Goal: Entertainment & Leisure: Consume media (video, audio)

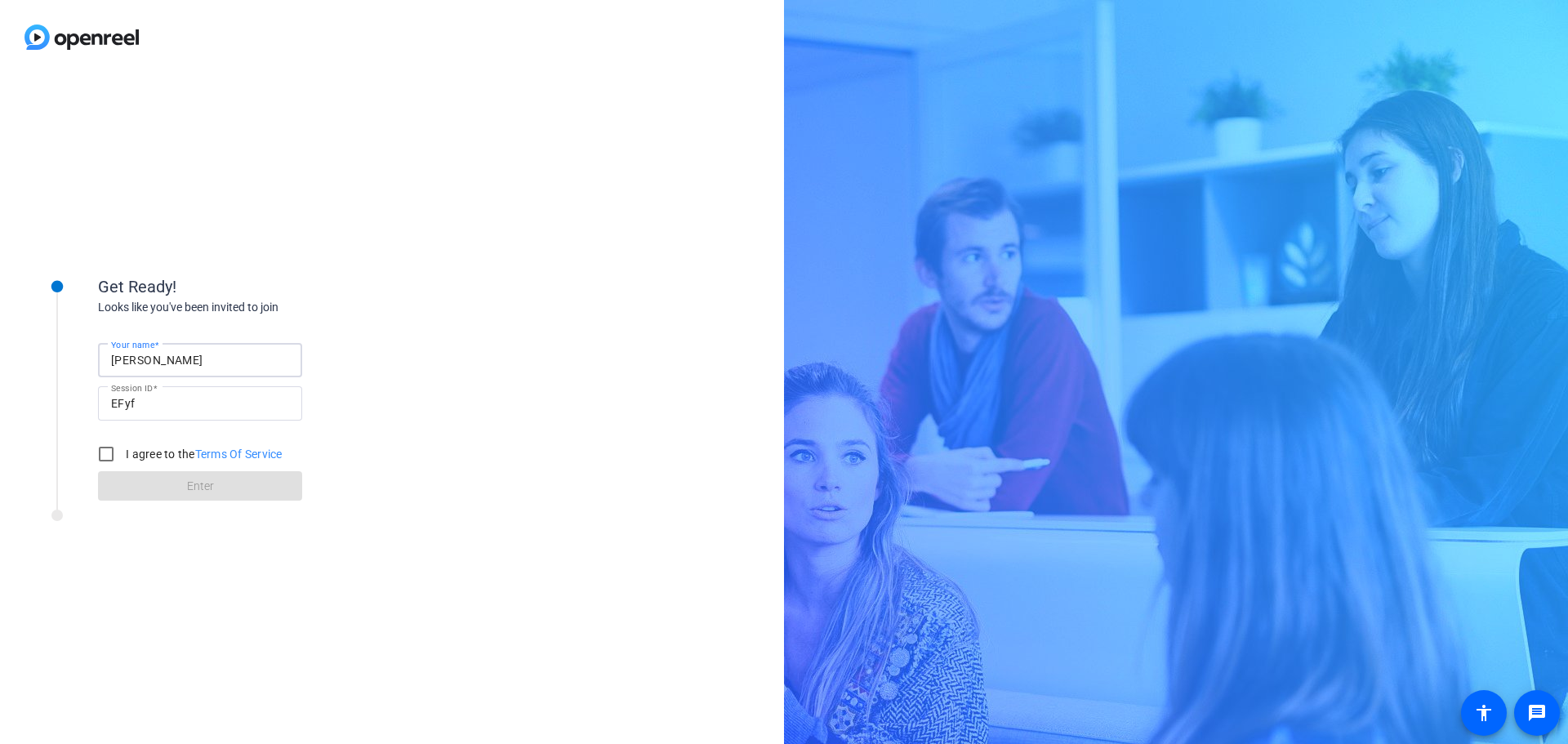
click at [183, 360] on input "[PERSON_NAME]" at bounding box center [200, 360] width 178 height 19
type input "[PERSON_NAME]"
click at [101, 445] on input "I agree to the Terms Of Service" at bounding box center [105, 454] width 32 height 32
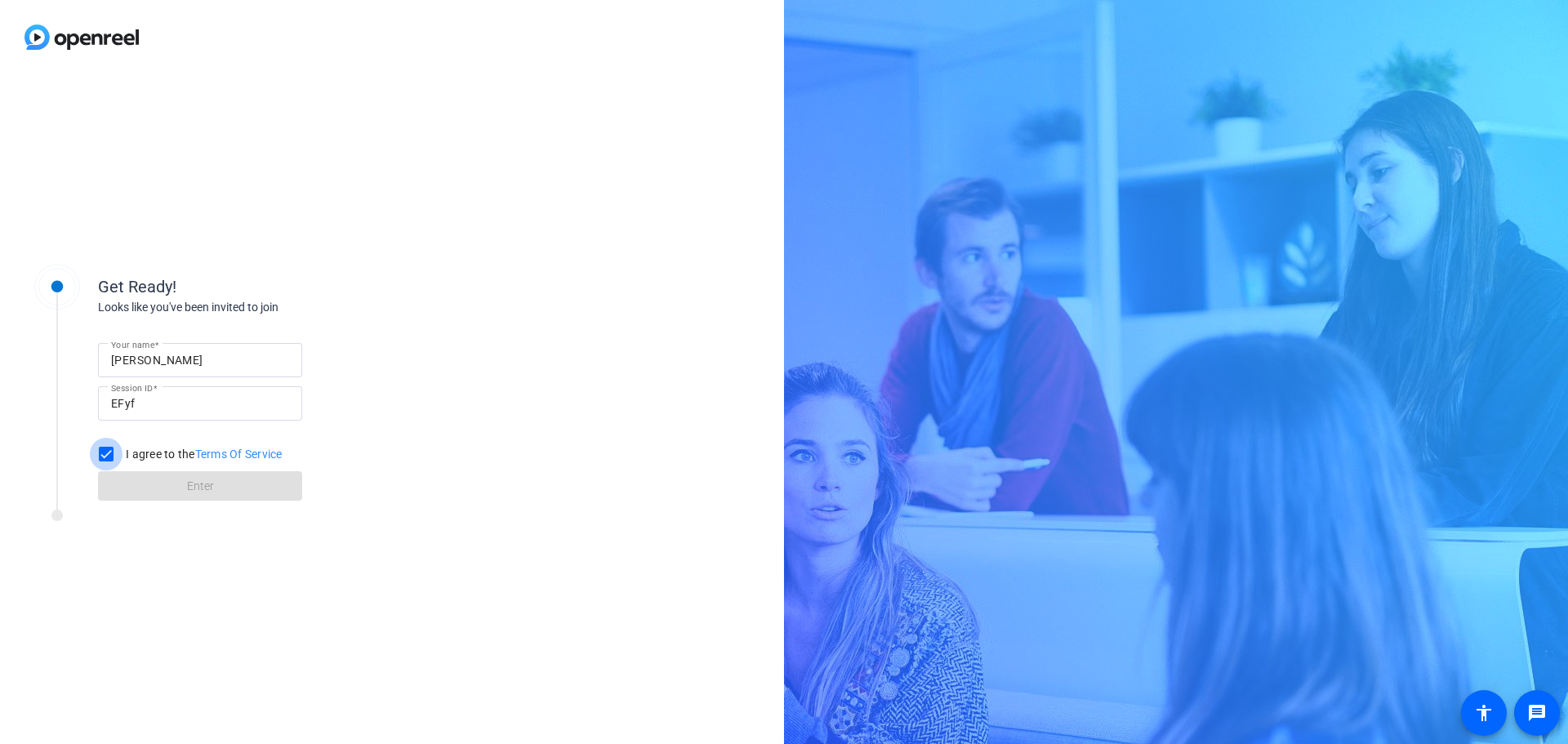
checkbox input "true"
click at [135, 477] on span at bounding box center [200, 486] width 204 height 39
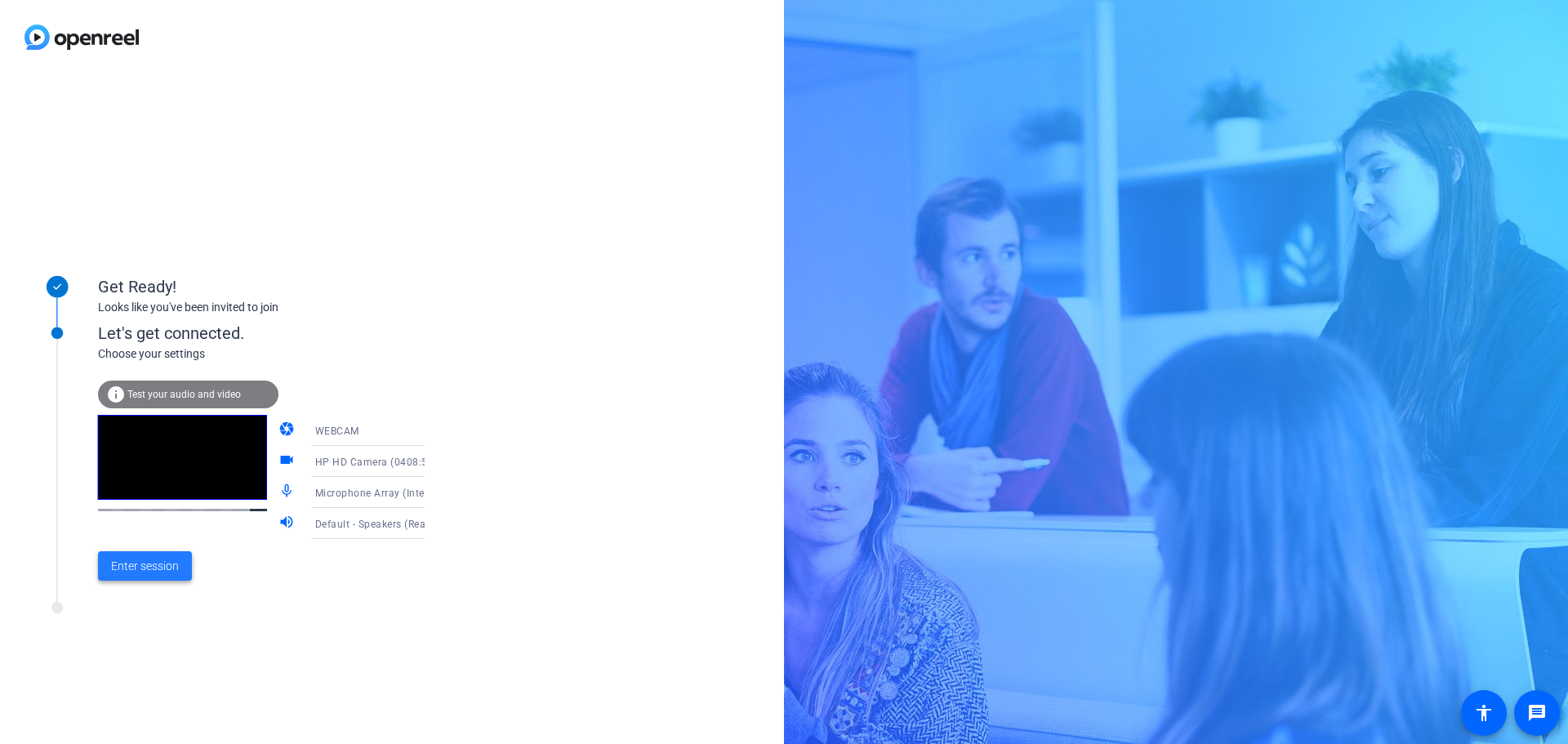
click at [142, 565] on span "Enter session" at bounding box center [145, 567] width 68 height 18
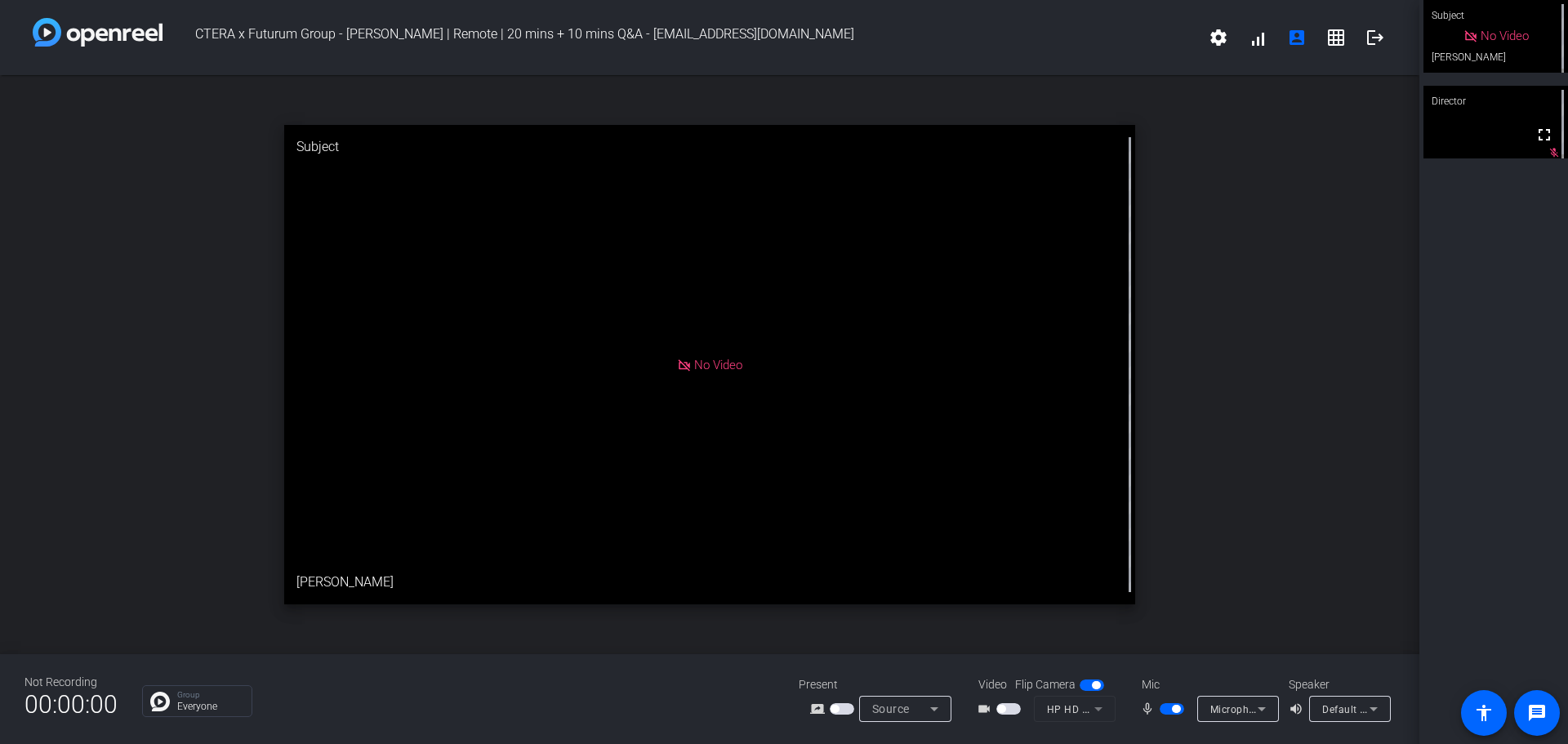
click at [1165, 709] on span "button" at bounding box center [1172, 709] width 25 height 11
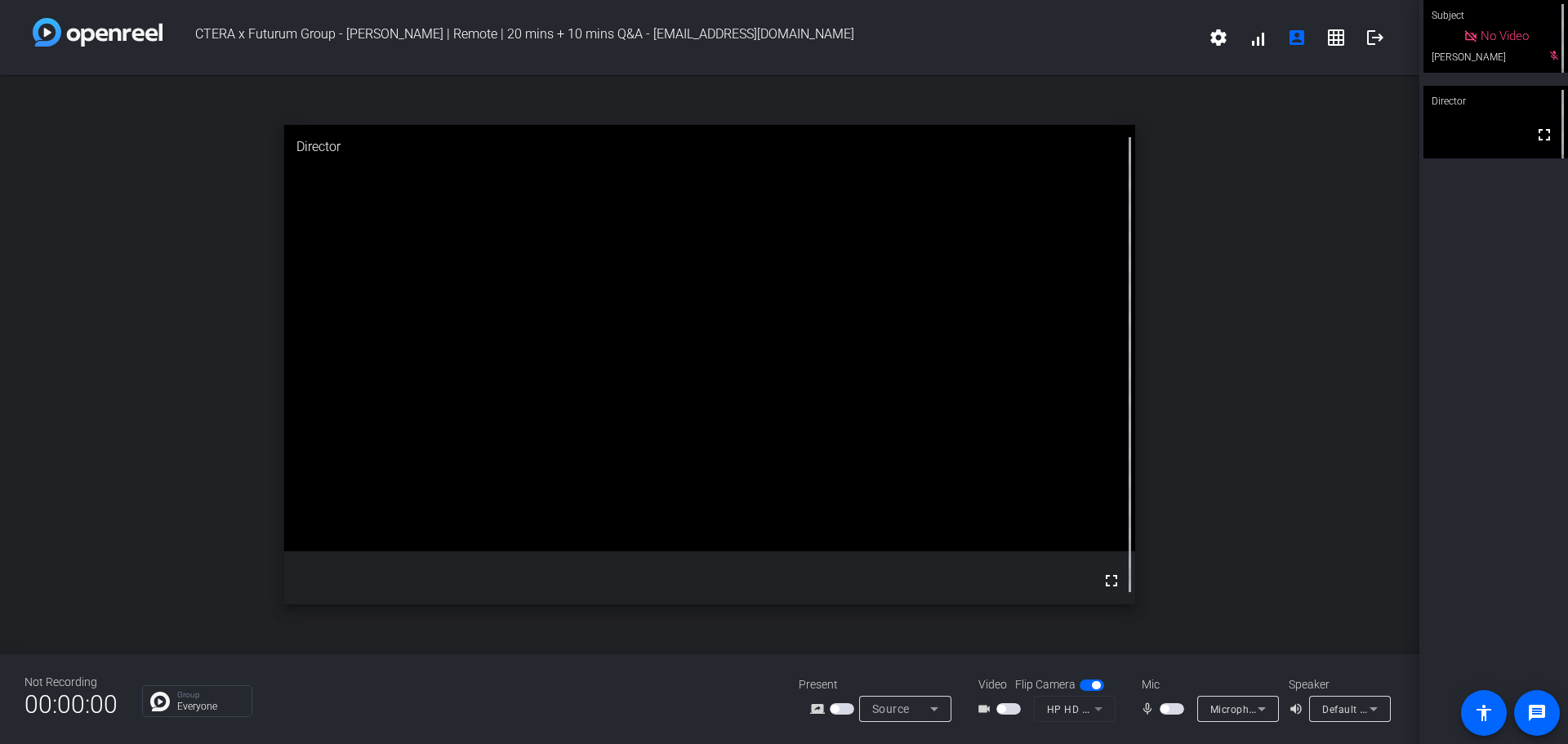
click at [1180, 707] on span "button" at bounding box center [1172, 709] width 25 height 11
click at [1164, 706] on span "button" at bounding box center [1172, 709] width 25 height 11
click at [1180, 711] on span "button" at bounding box center [1172, 709] width 25 height 11
click at [1180, 711] on span "button" at bounding box center [1175, 709] width 8 height 8
drag, startPoint x: 1180, startPoint y: 711, endPoint x: 617, endPoint y: 613, distance: 571.5
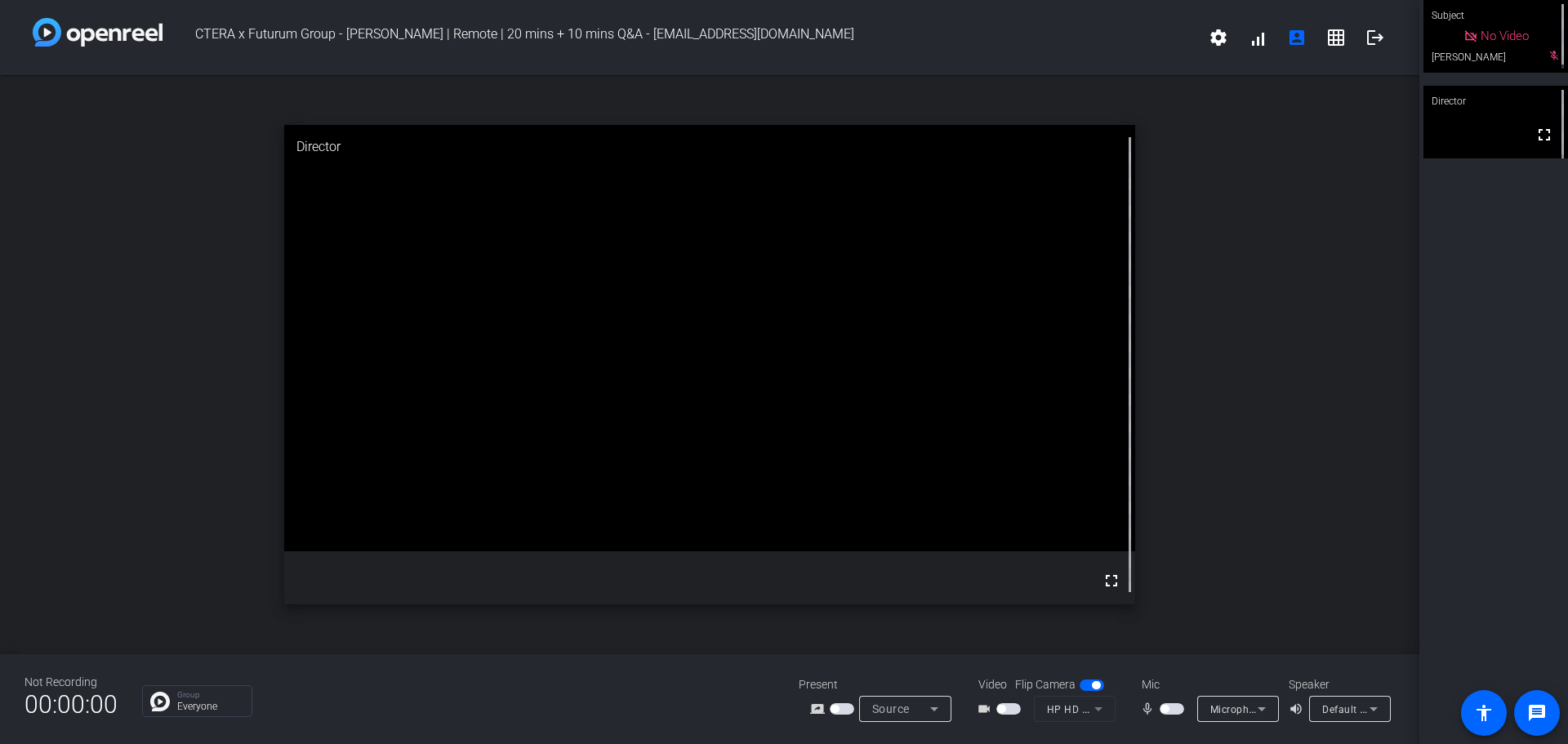
click at [617, 613] on div "CTERA x Futurum Group - [PERSON_NAME] | Remote | 20 mins + 10 mins Q&A - [EMAIL…" at bounding box center [709, 372] width 1419 height 744
click at [1170, 706] on span "button" at bounding box center [1172, 709] width 25 height 11
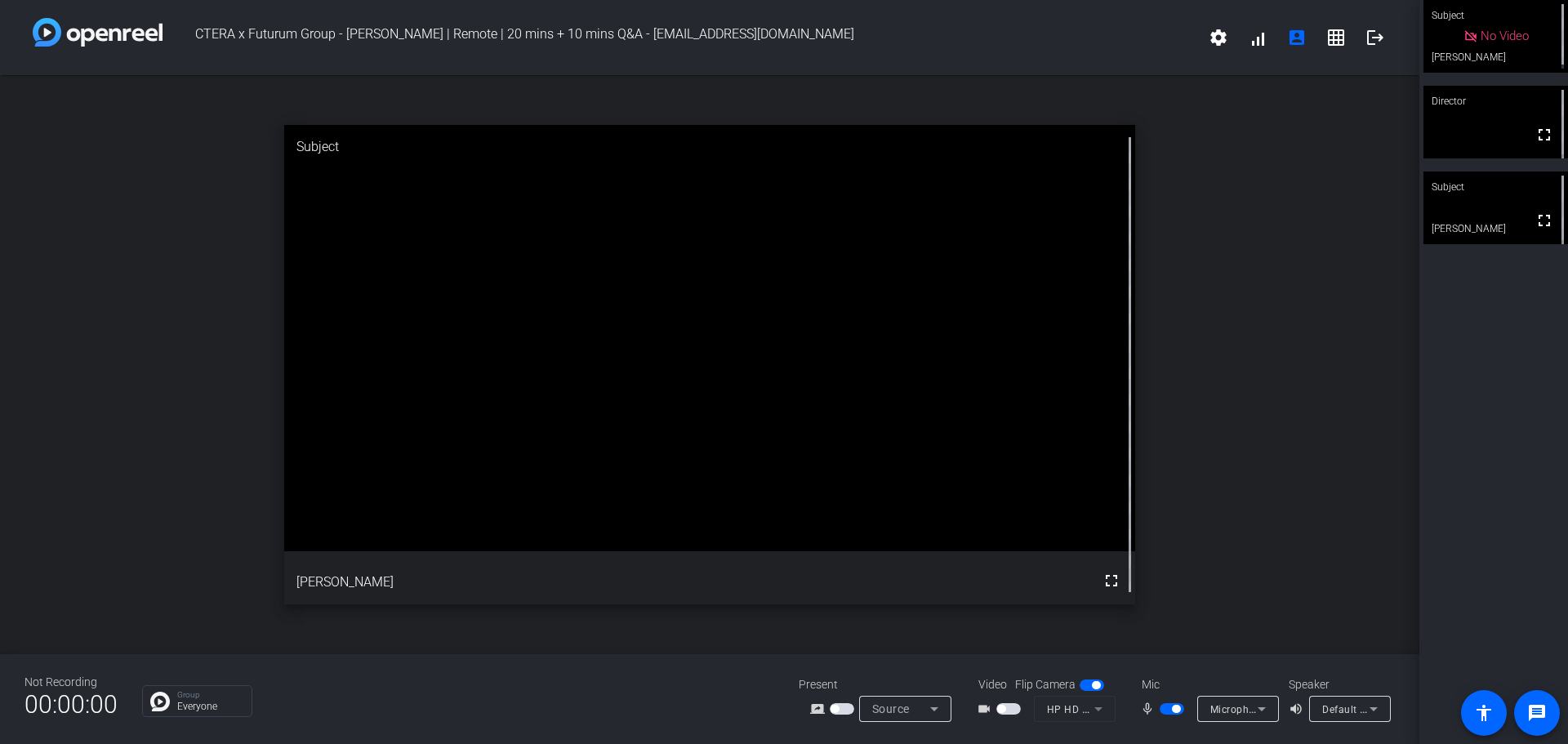
click at [1165, 706] on span "button" at bounding box center [1172, 709] width 25 height 11
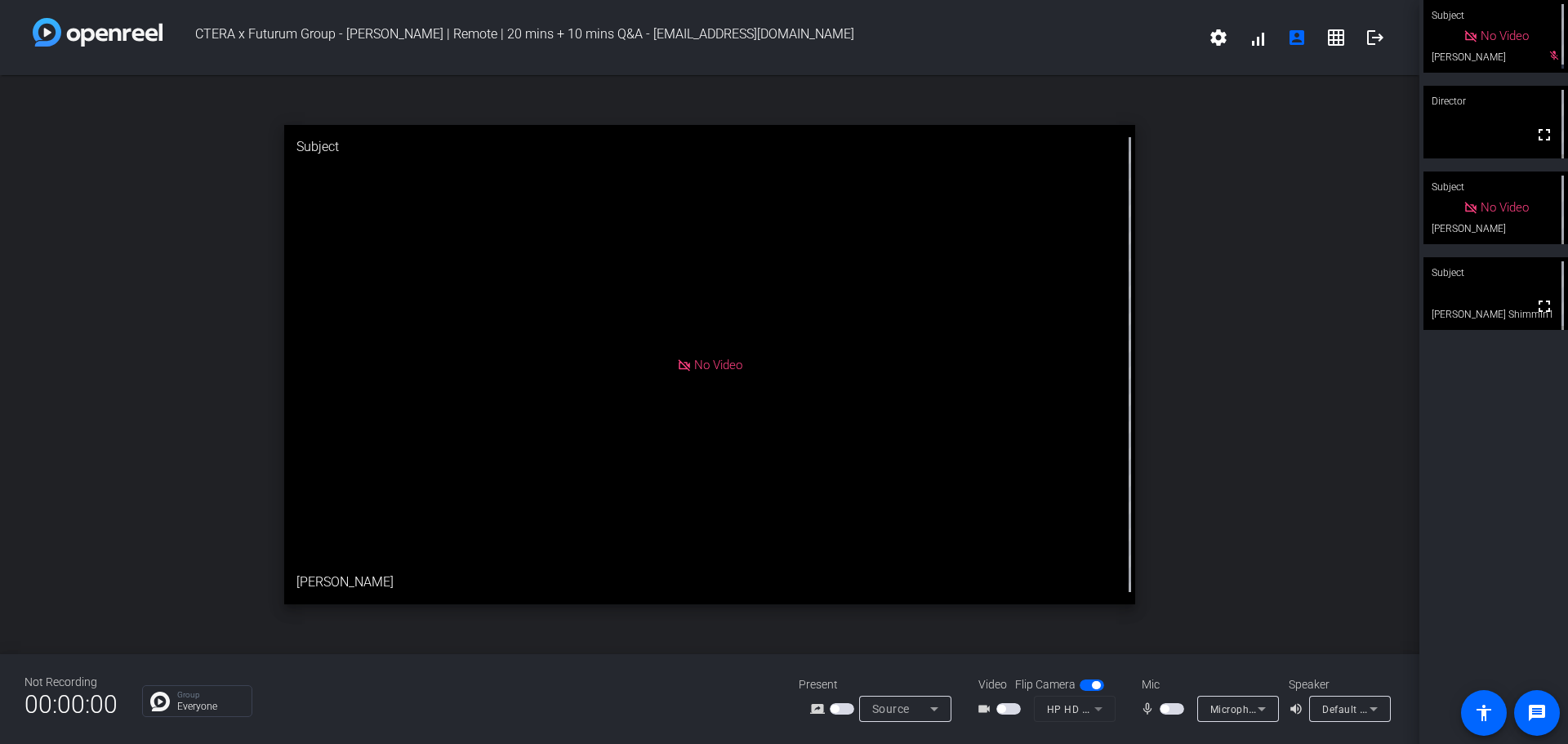
click at [1178, 710] on span "button" at bounding box center [1172, 709] width 25 height 11
click at [1176, 711] on span "button" at bounding box center [1175, 709] width 8 height 8
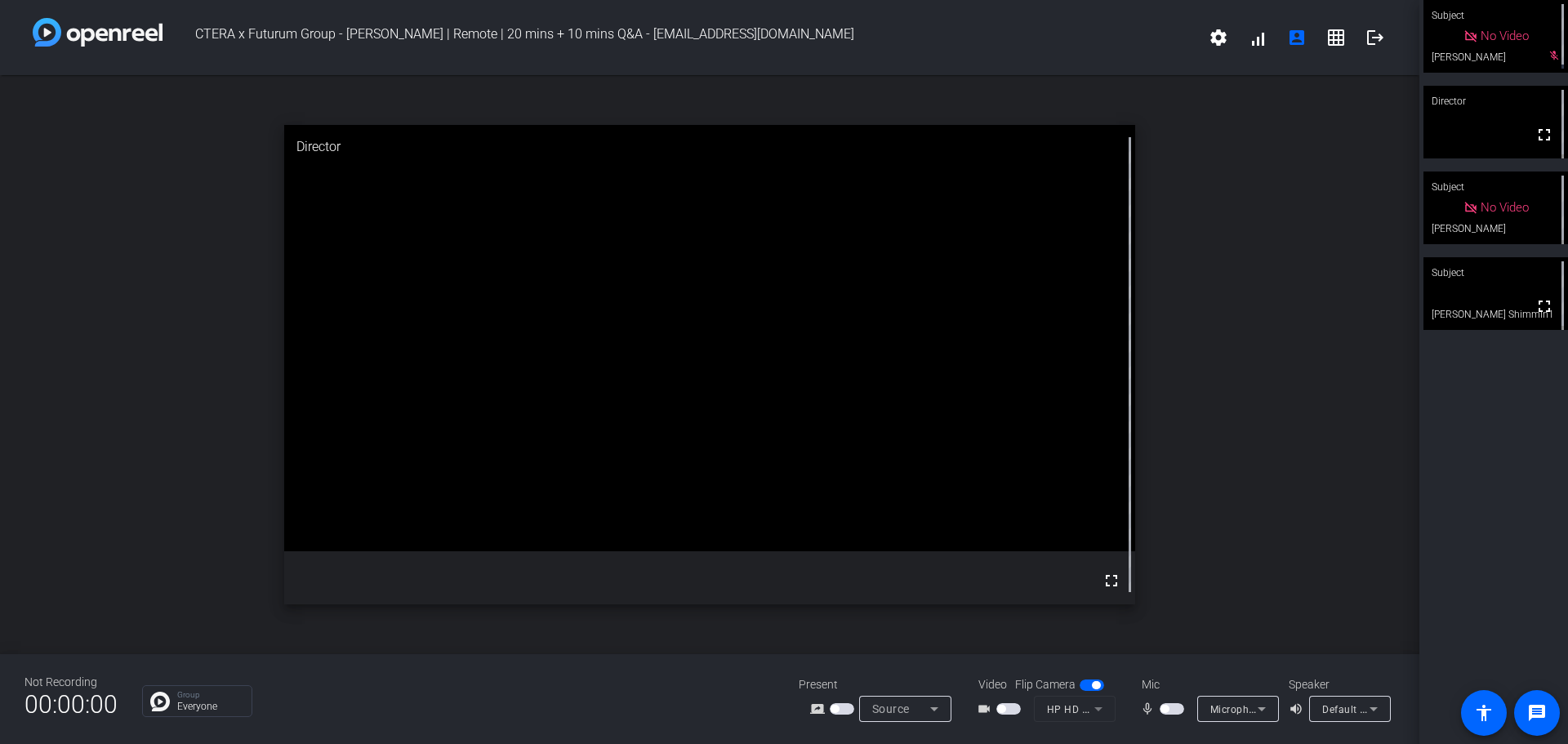
click at [1175, 707] on span "button" at bounding box center [1172, 709] width 25 height 11
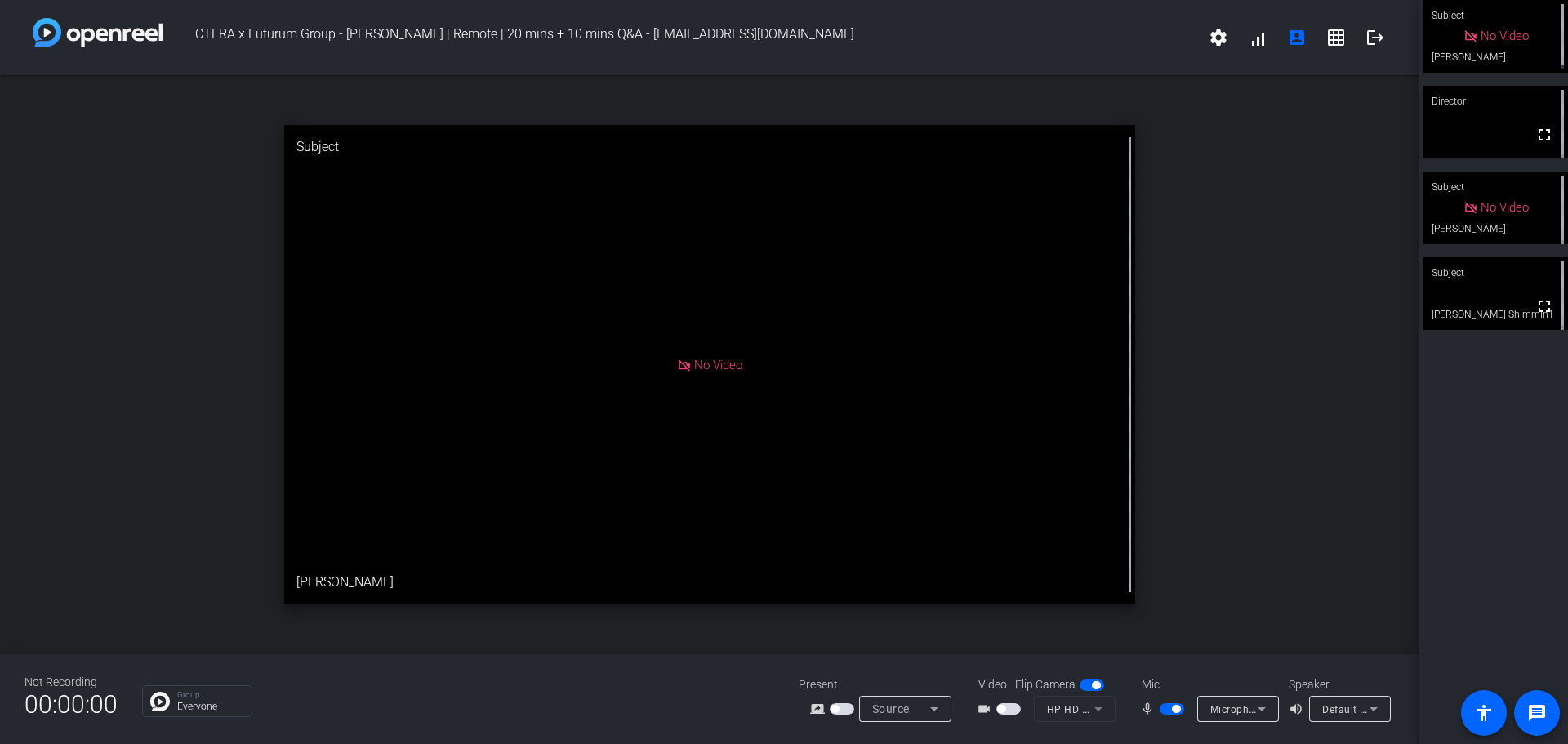
click at [1167, 704] on span "button" at bounding box center [1172, 709] width 25 height 11
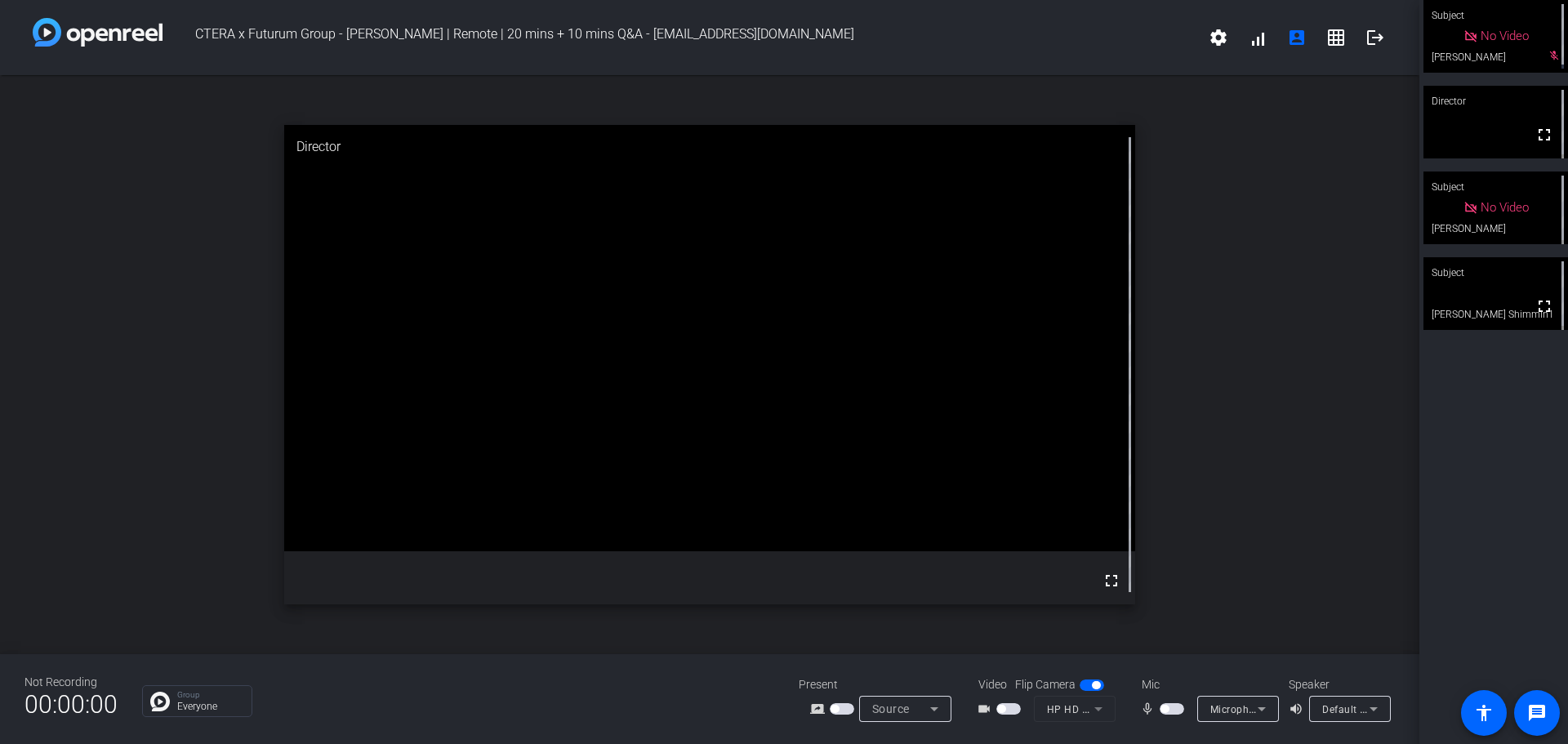
click at [1174, 712] on span "button" at bounding box center [1172, 709] width 25 height 11
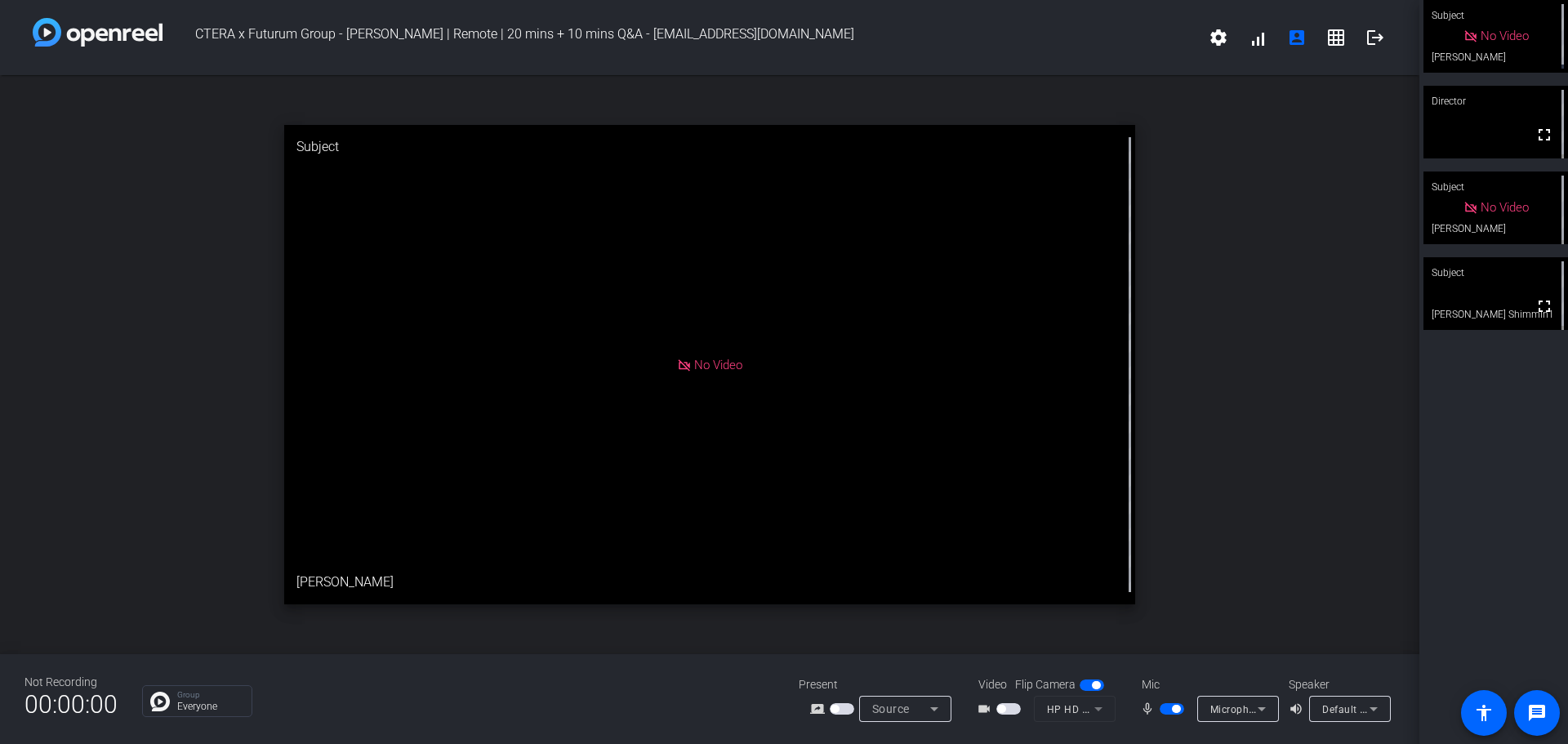
click at [1166, 710] on span "button" at bounding box center [1172, 709] width 25 height 11
